Goal: Check status: Check status

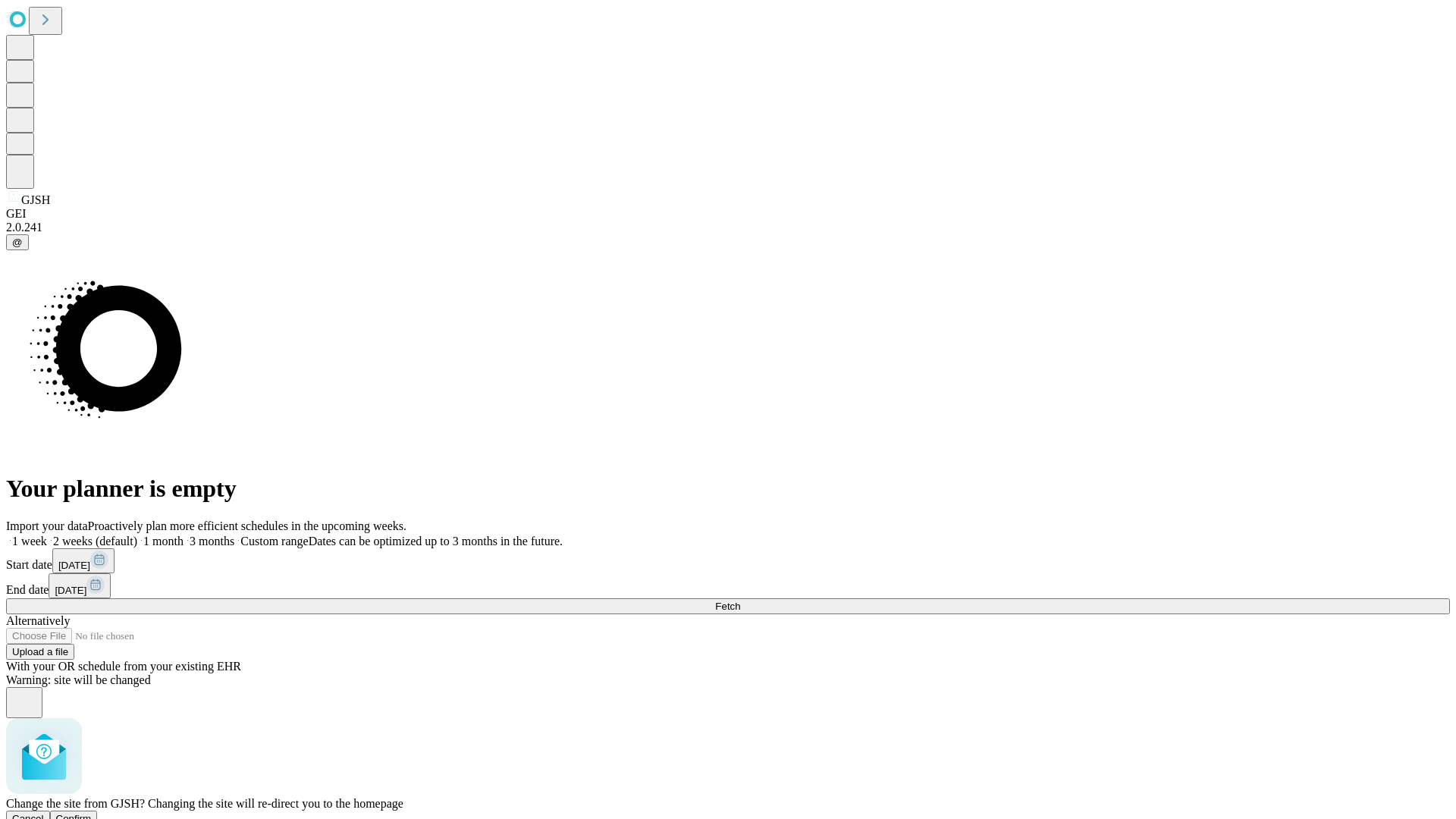
click at [92, 813] on span "Confirm" at bounding box center [73, 819] width 36 height 11
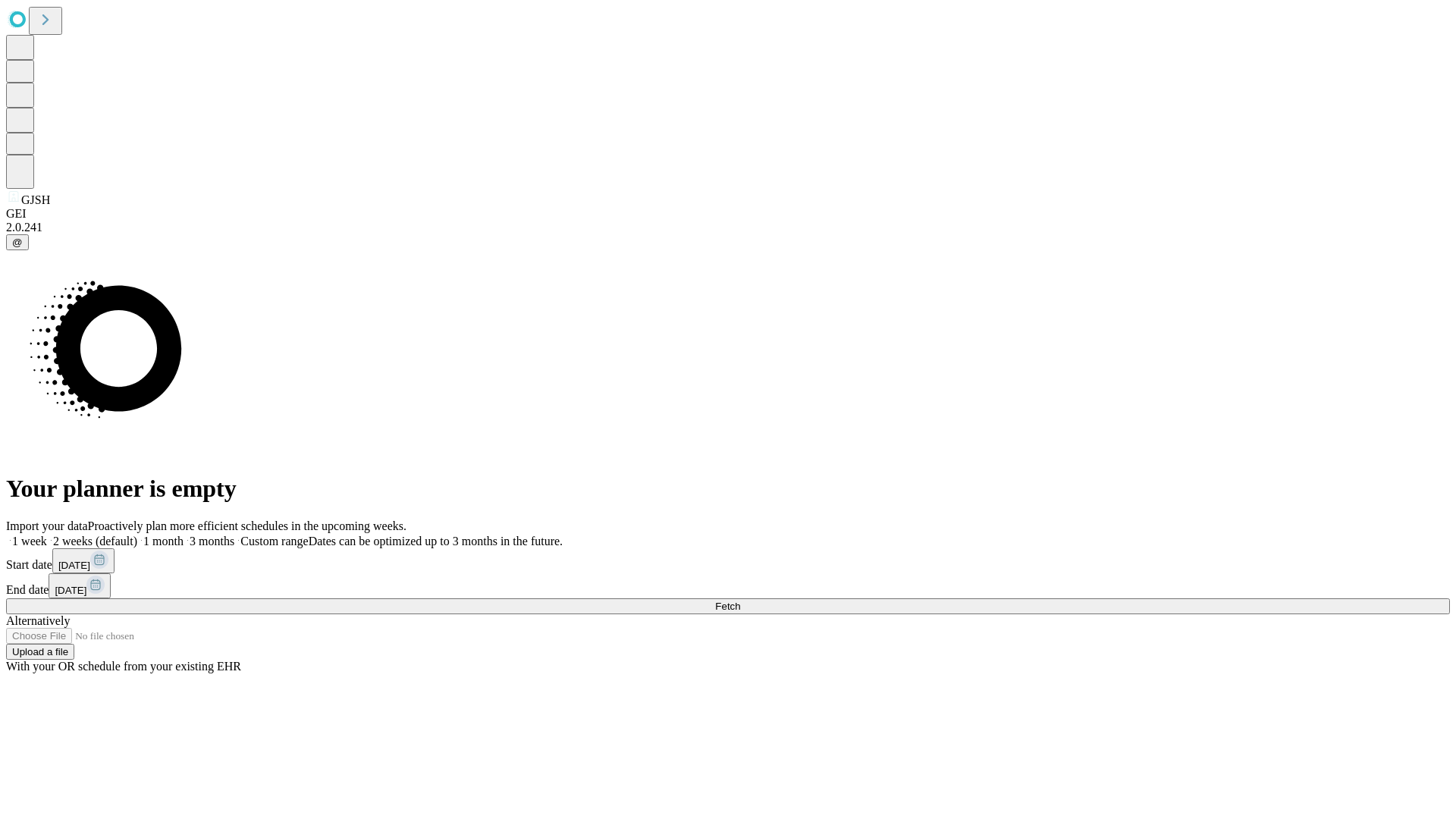
click at [137, 535] on label "2 weeks (default)" at bounding box center [92, 541] width 90 height 13
click at [740, 601] on span "Fetch" at bounding box center [727, 606] width 25 height 11
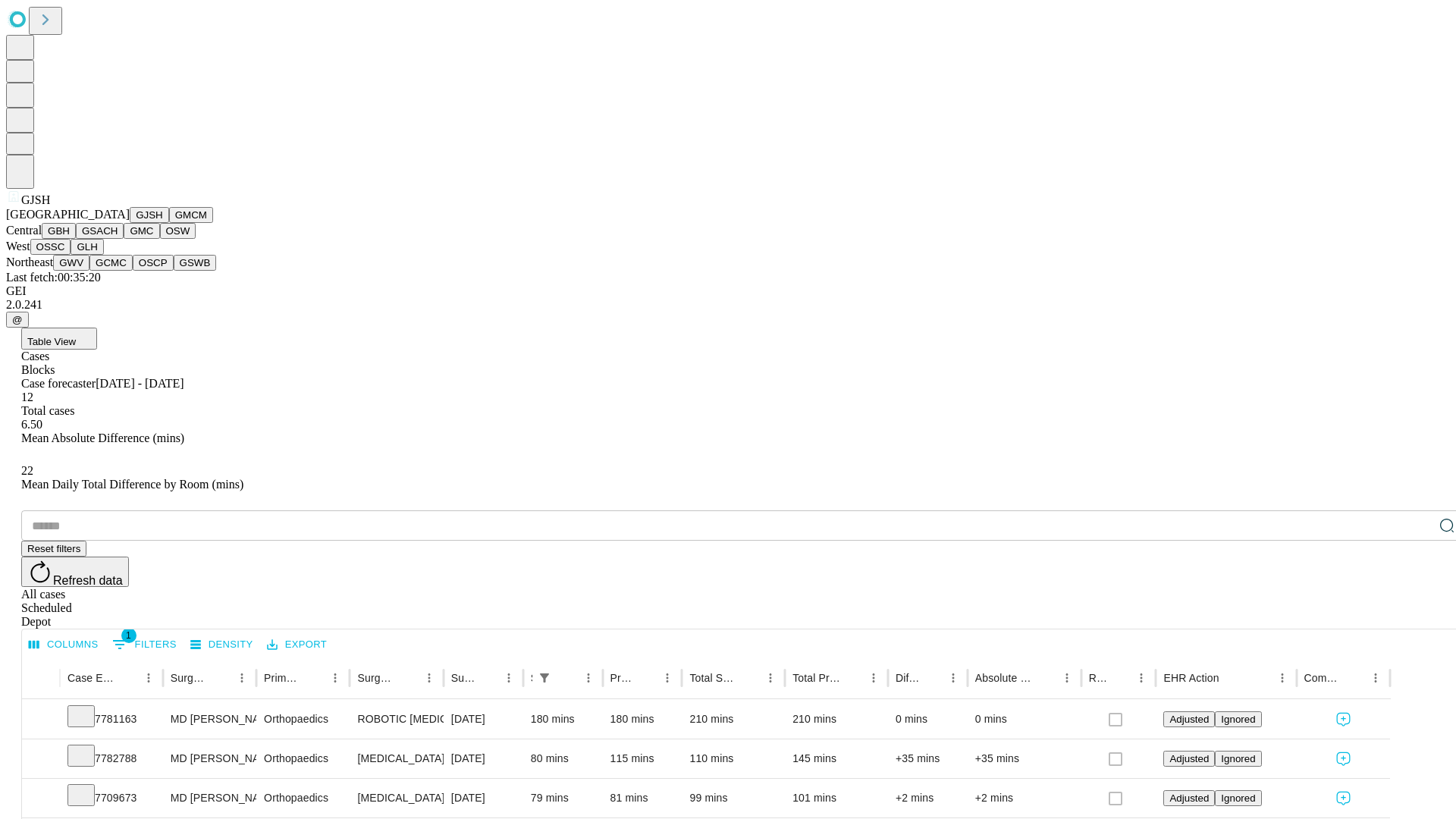
click at [169, 223] on button "GMCM" at bounding box center [191, 215] width 44 height 16
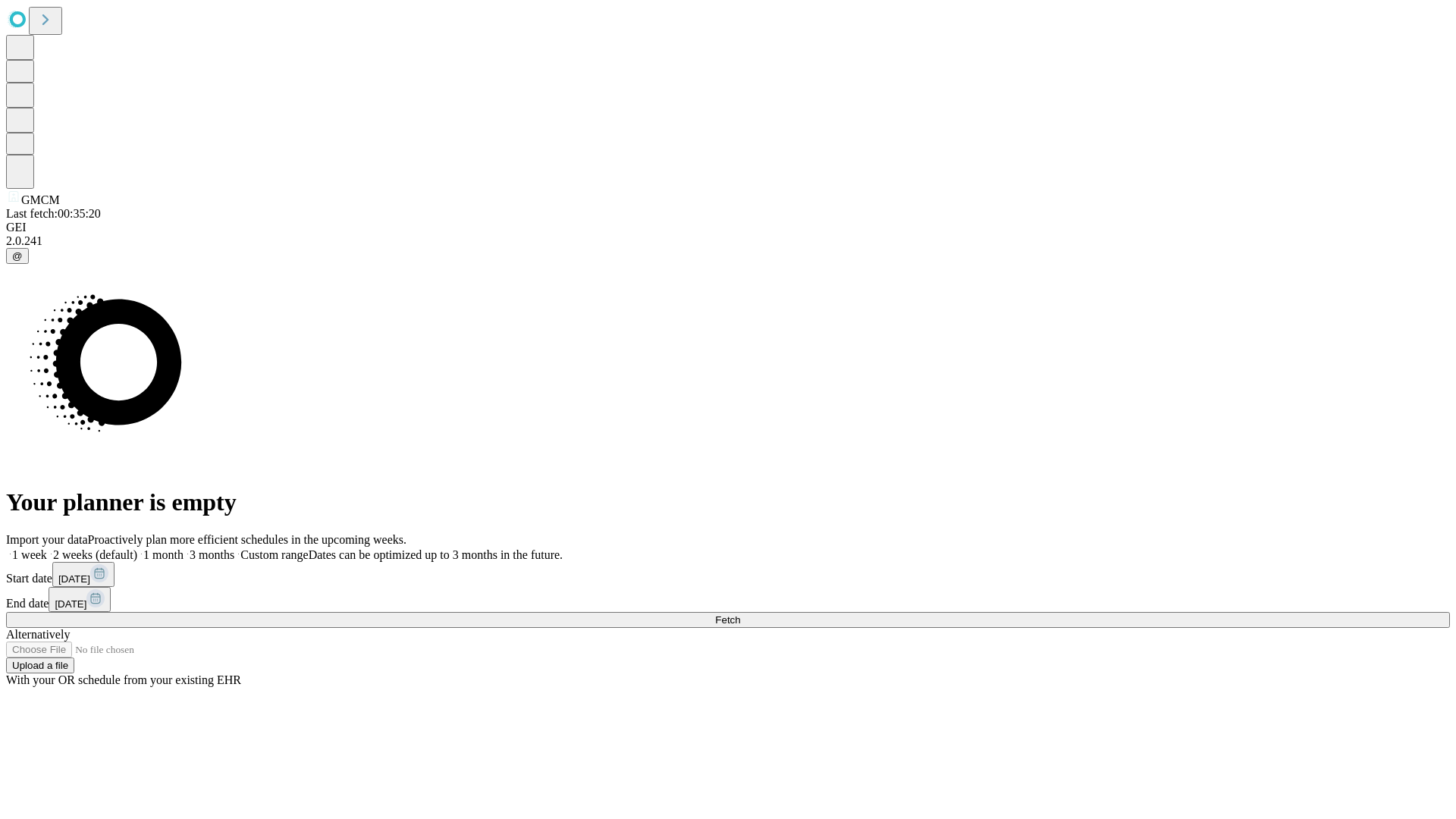
click at [137, 548] on label "2 weeks (default)" at bounding box center [92, 555] width 90 height 13
click at [740, 614] on span "Fetch" at bounding box center [727, 620] width 25 height 11
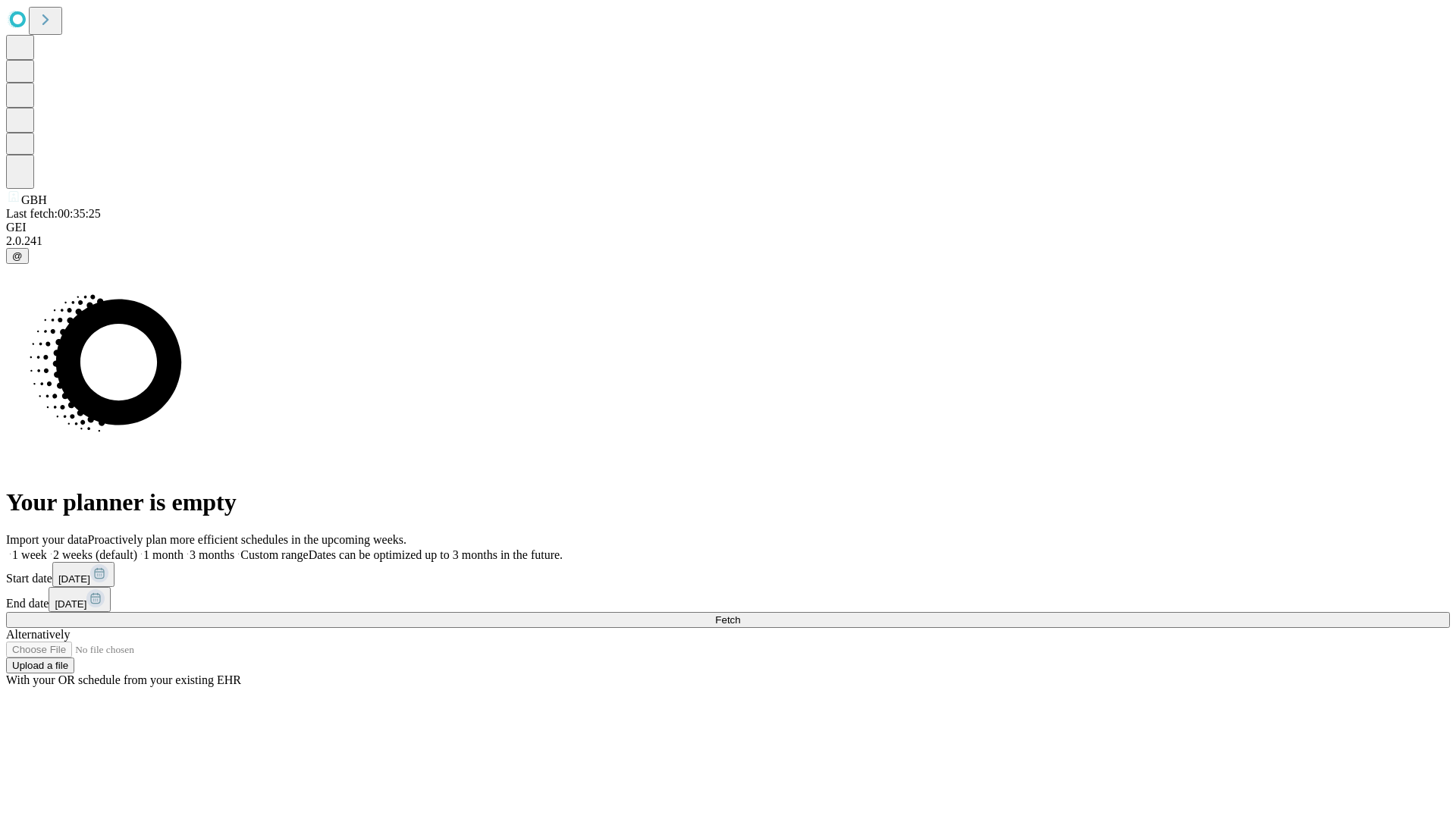
click at [137, 548] on label "2 weeks (default)" at bounding box center [92, 555] width 90 height 13
click at [740, 614] on span "Fetch" at bounding box center [727, 620] width 25 height 11
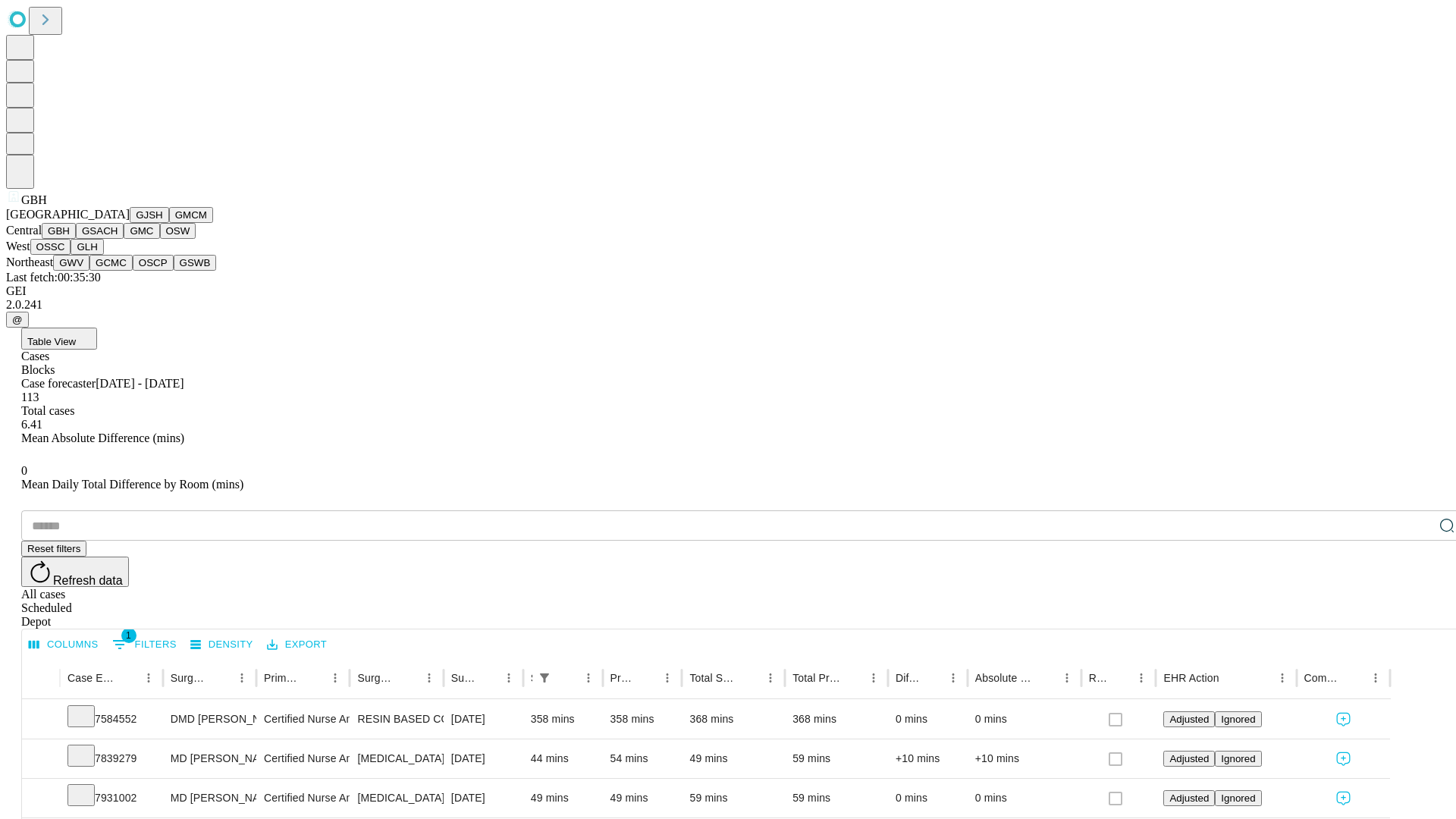
click at [117, 239] on button "GSACH" at bounding box center [100, 231] width 48 height 16
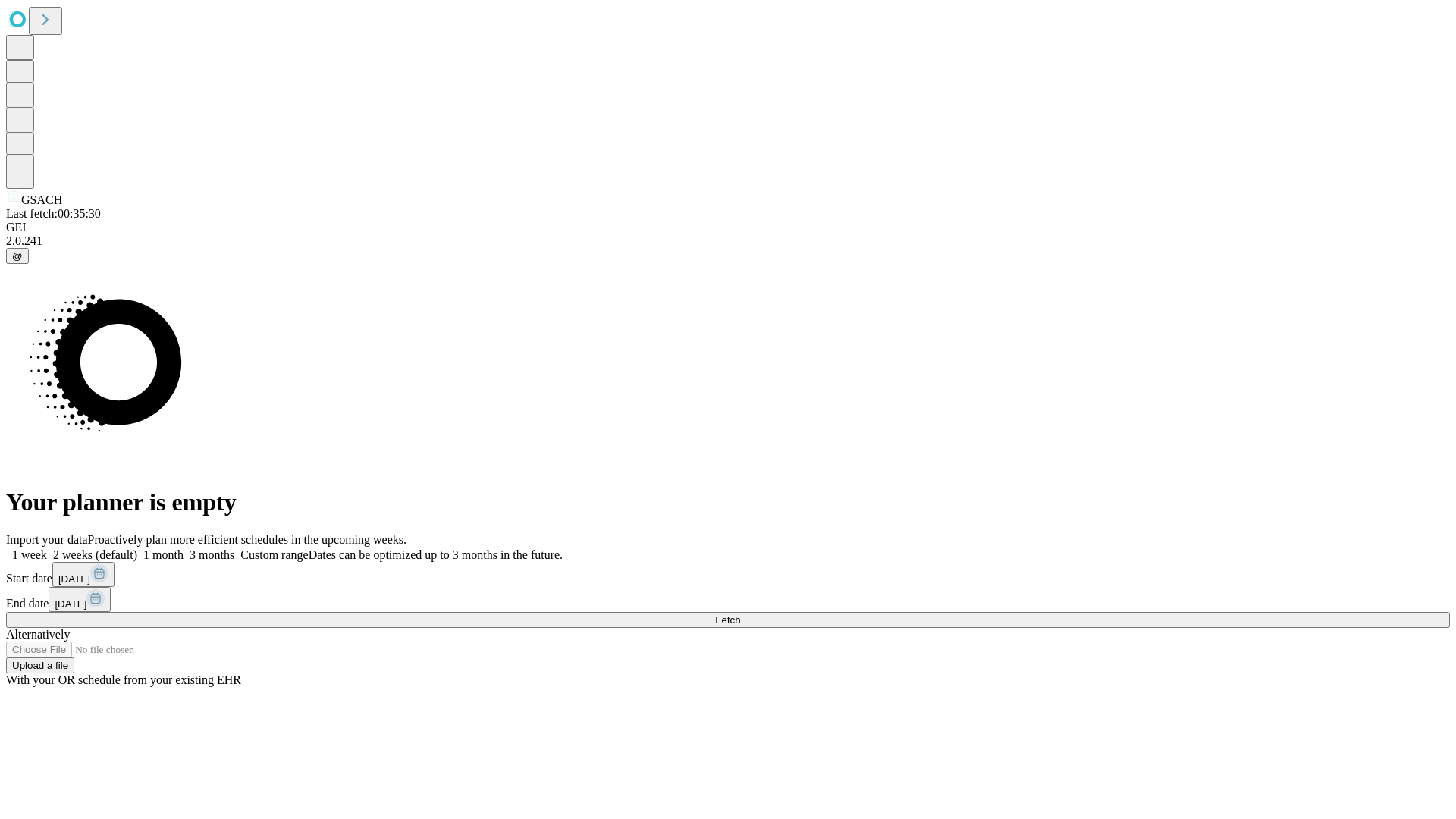
click at [137, 548] on label "2 weeks (default)" at bounding box center [92, 555] width 90 height 13
click at [740, 614] on span "Fetch" at bounding box center [727, 620] width 25 height 11
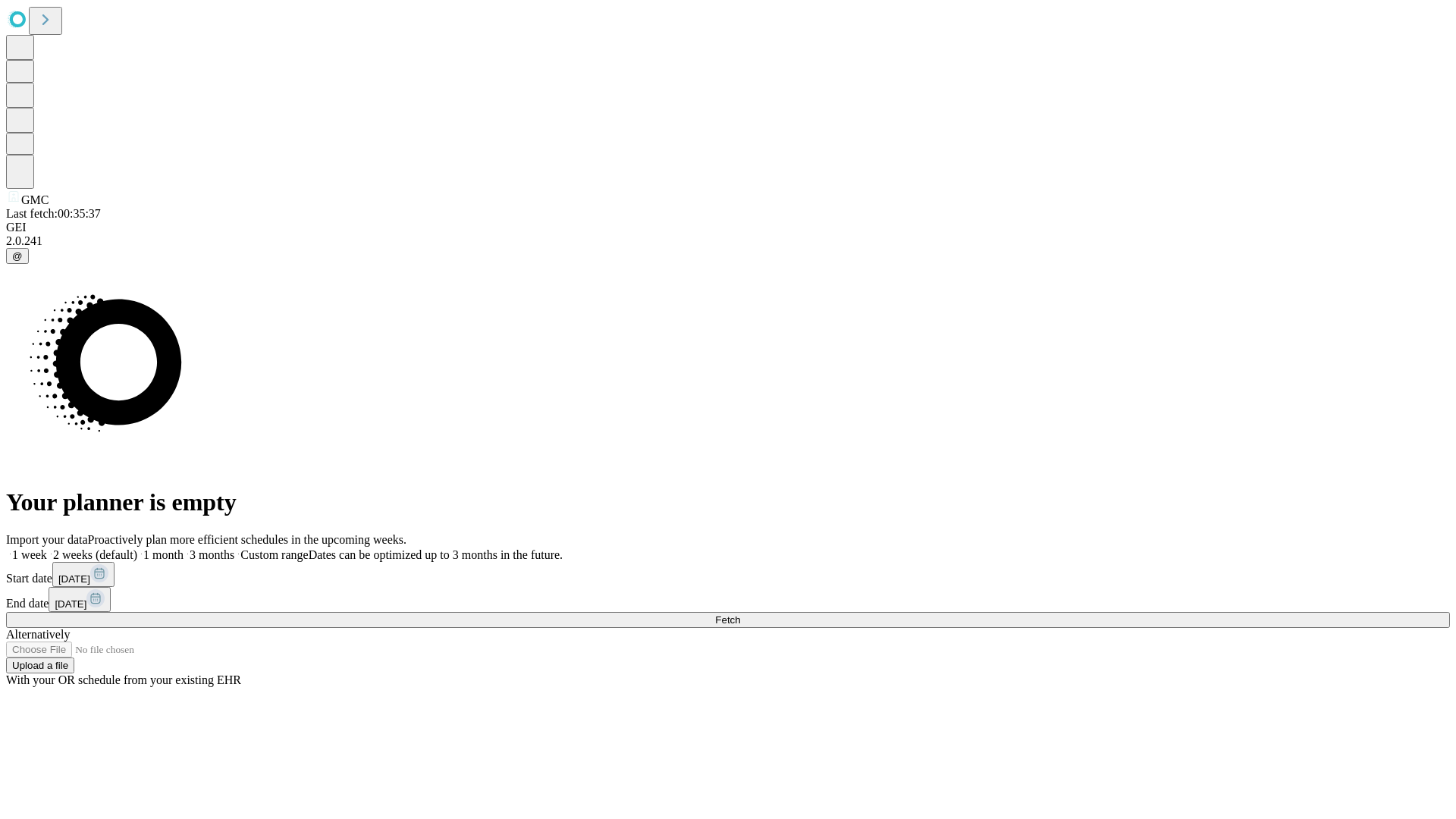
click at [137, 548] on label "2 weeks (default)" at bounding box center [92, 555] width 90 height 13
click at [740, 614] on span "Fetch" at bounding box center [727, 620] width 25 height 11
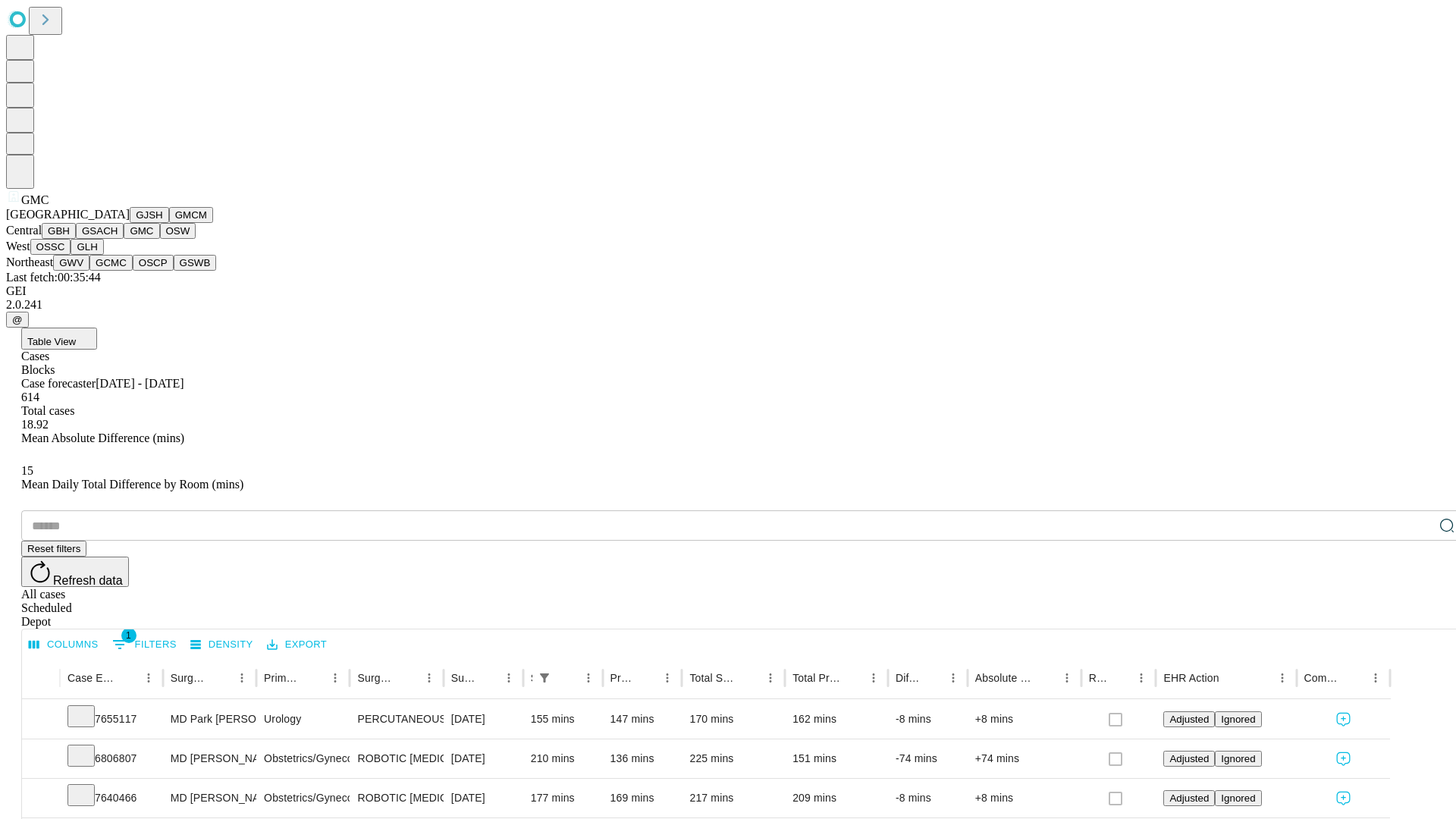
click at [160, 239] on button "OSW" at bounding box center [178, 231] width 37 height 16
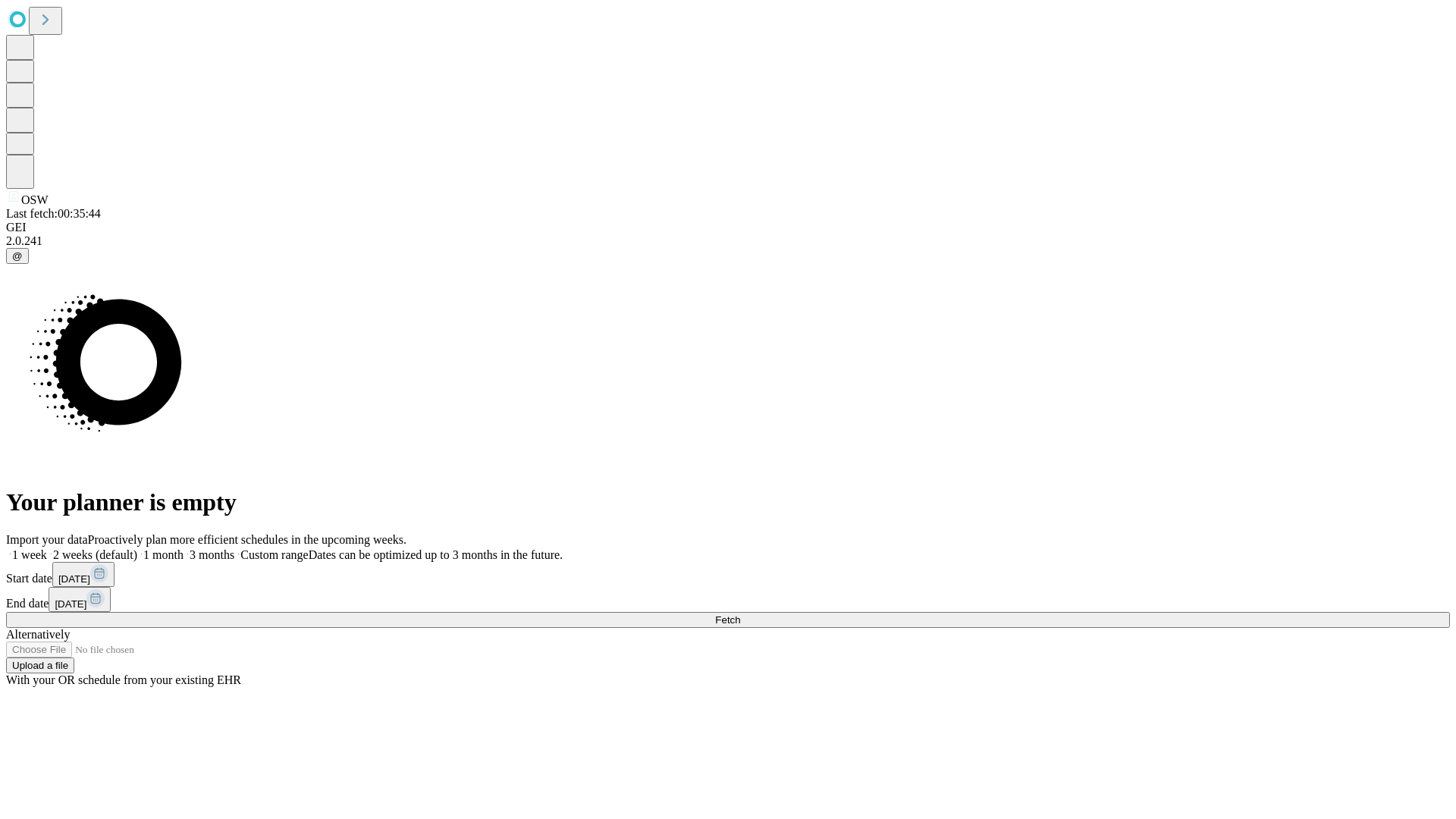
click at [137, 548] on label "2 weeks (default)" at bounding box center [92, 555] width 90 height 13
click at [740, 614] on span "Fetch" at bounding box center [727, 620] width 25 height 11
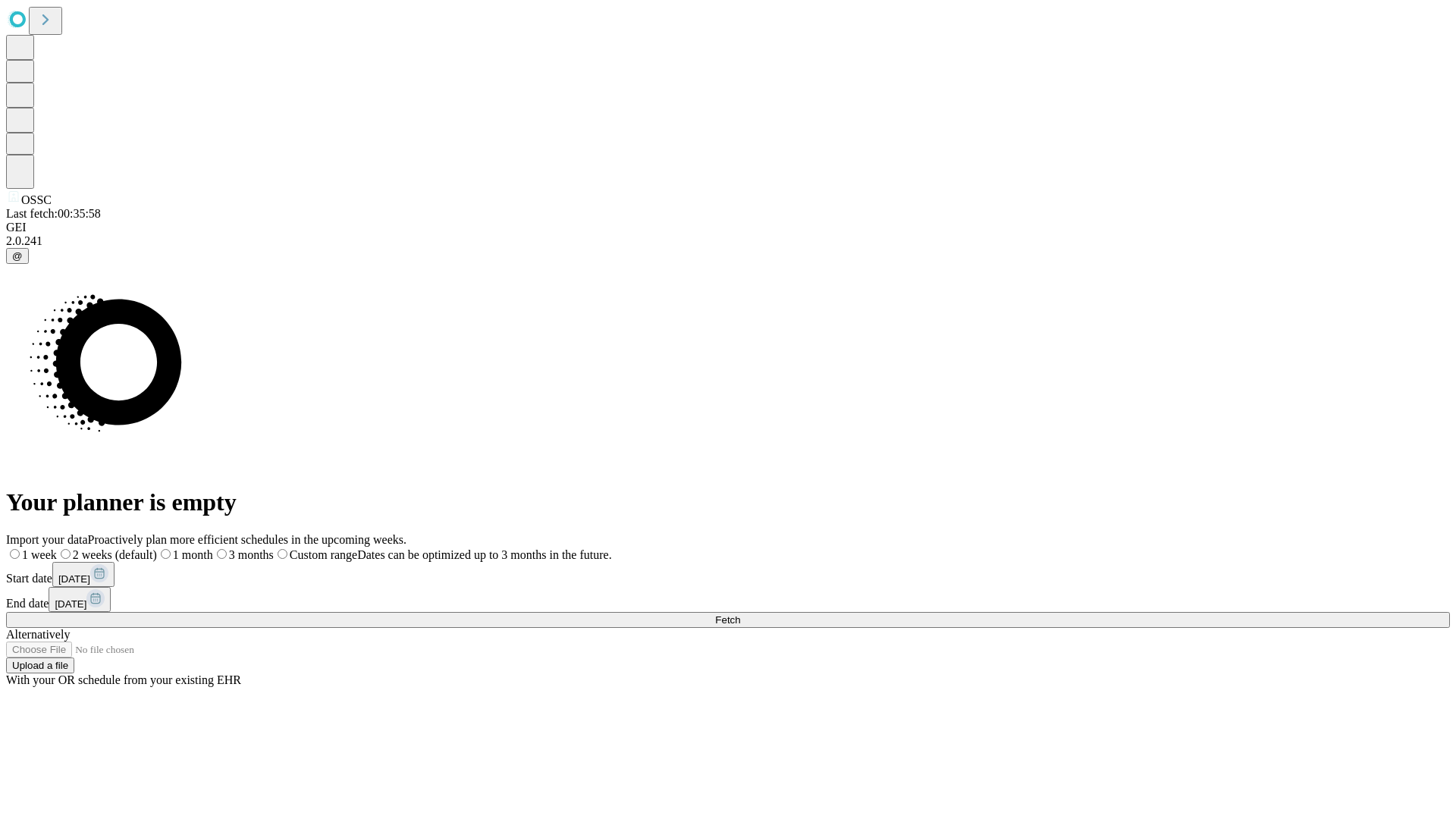
click at [740, 614] on span "Fetch" at bounding box center [727, 620] width 25 height 11
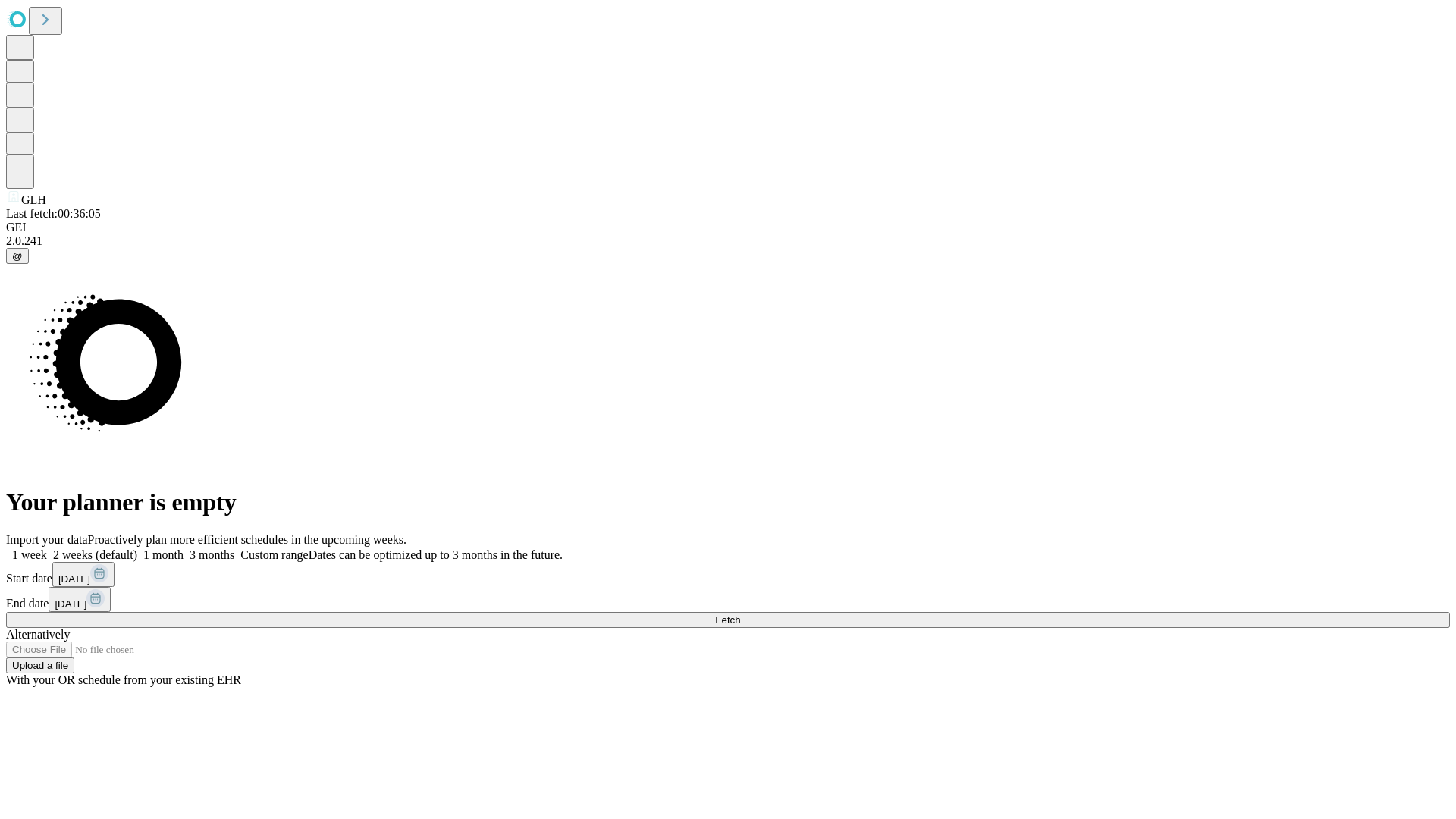
click at [137, 548] on label "2 weeks (default)" at bounding box center [92, 555] width 90 height 13
click at [740, 614] on span "Fetch" at bounding box center [727, 620] width 25 height 11
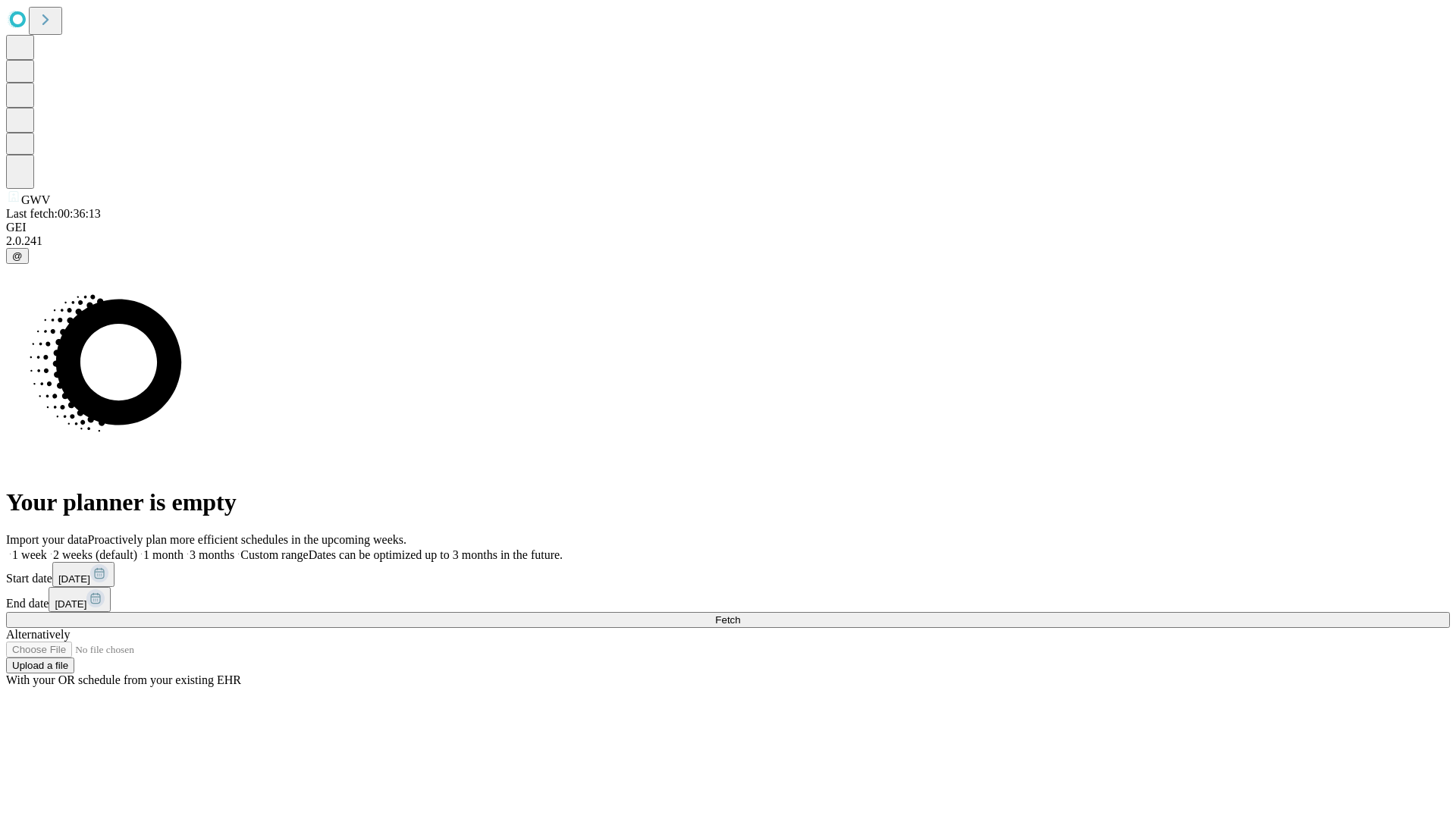
click at [137, 548] on label "2 weeks (default)" at bounding box center [92, 555] width 90 height 13
click at [740, 614] on span "Fetch" at bounding box center [727, 620] width 25 height 11
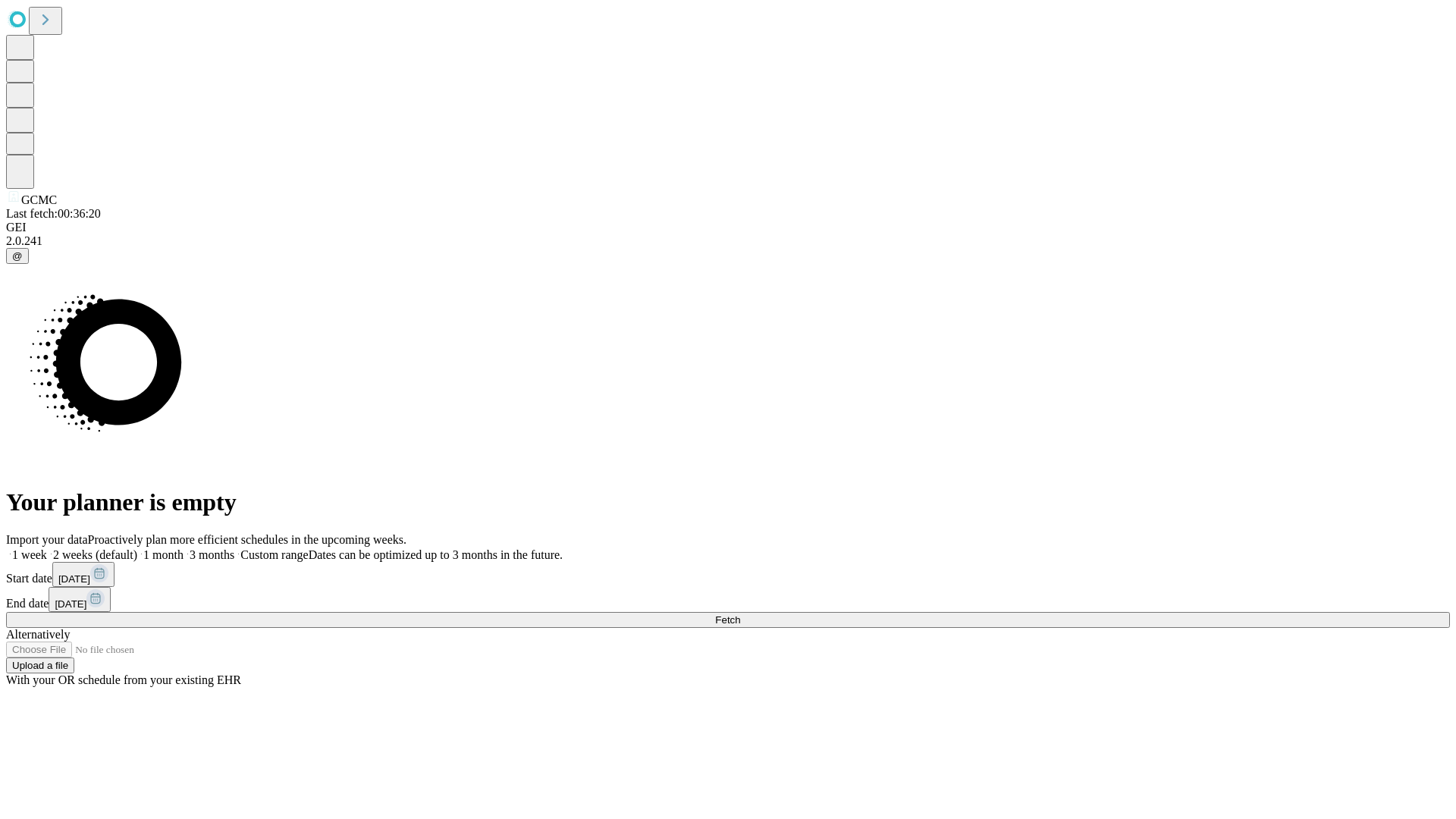
click at [137, 548] on label "2 weeks (default)" at bounding box center [92, 555] width 90 height 13
click at [740, 614] on span "Fetch" at bounding box center [727, 620] width 25 height 11
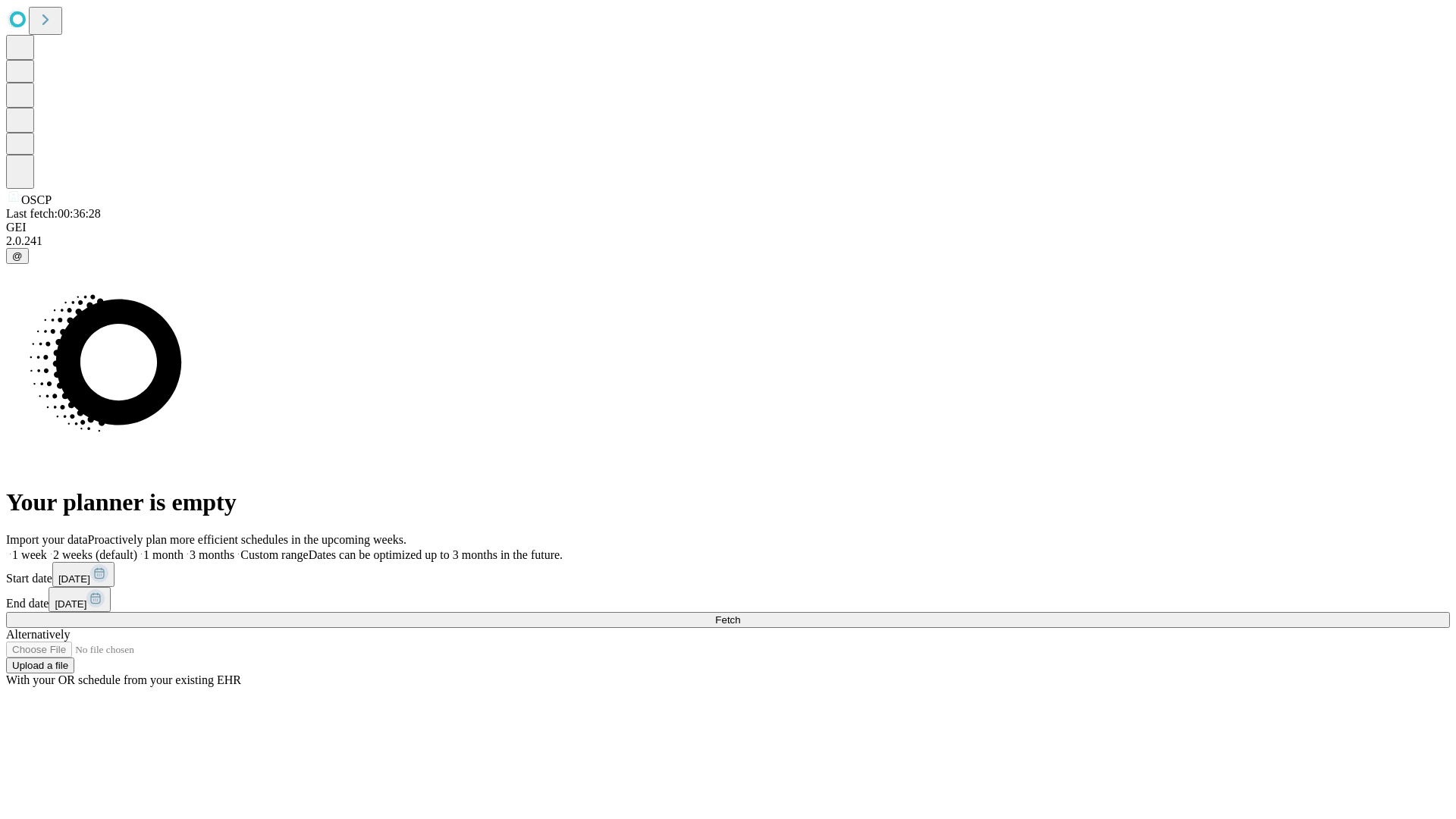
click at [137, 548] on label "2 weeks (default)" at bounding box center [92, 555] width 90 height 13
click at [740, 614] on span "Fetch" at bounding box center [727, 620] width 25 height 11
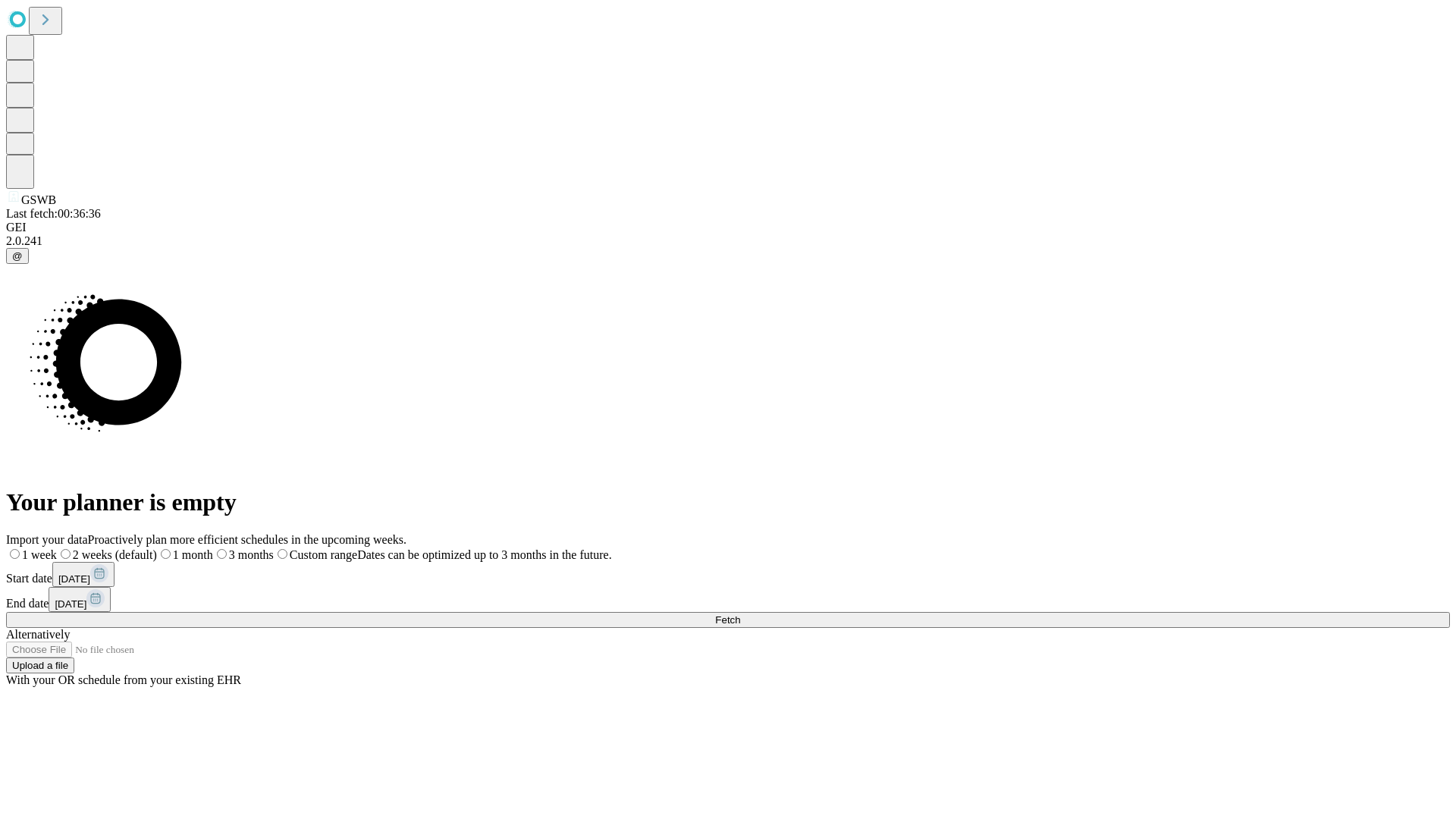
click at [740, 614] on span "Fetch" at bounding box center [727, 620] width 25 height 11
